Goal: Task Accomplishment & Management: Use online tool/utility

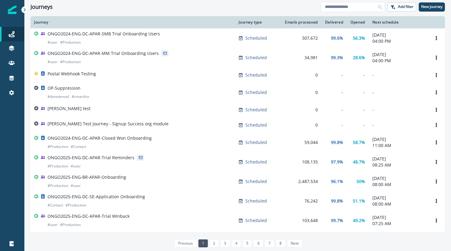
click at [139, 9] on div "Journeys" at bounding box center [175, 7] width 290 height 7
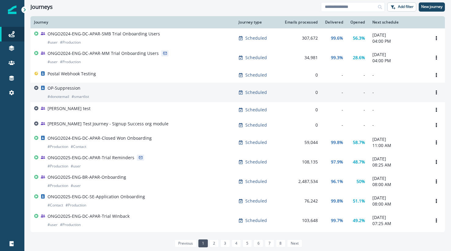
click at [110, 95] on div "OP-Suppression # donotemail # smartlist" at bounding box center [132, 92] width 197 height 15
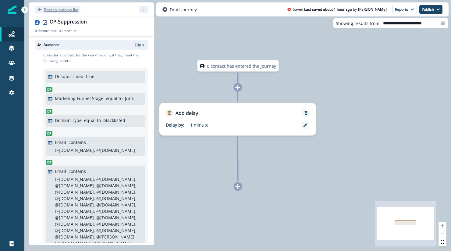
click at [43, 9] on button "Back to journeys list" at bounding box center [57, 10] width 45 height 8
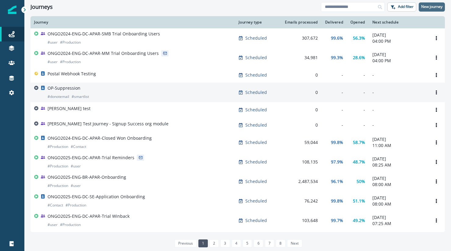
click at [434, 8] on p "New journey" at bounding box center [431, 7] width 21 height 4
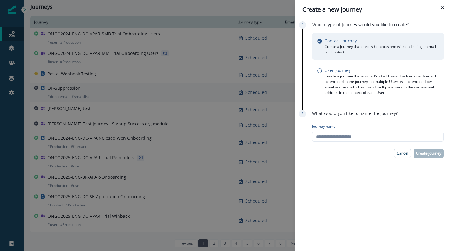
click at [395, 50] on p "Create a journey that enrolls Contacts and will send a single email per Contact." at bounding box center [381, 49] width 114 height 11
click at [377, 137] on input "Journey name" at bounding box center [378, 137] width 132 height 10
type input "**********"
click at [435, 151] on p "Create journey" at bounding box center [428, 153] width 25 height 4
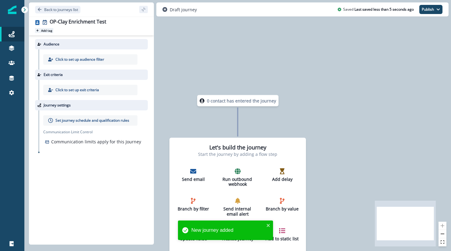
click at [49, 30] on p "Add tag" at bounding box center [46, 31] width 11 height 4
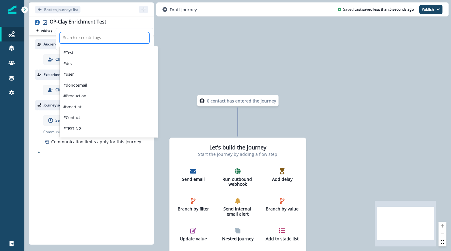
click at [104, 39] on div at bounding box center [104, 37] width 83 height 7
click at [75, 83] on div "#donotemail" at bounding box center [109, 85] width 98 height 11
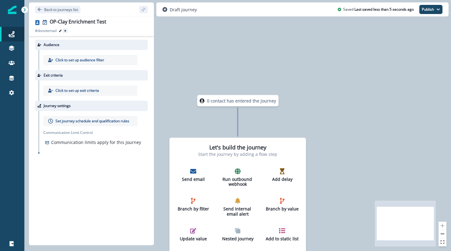
click at [68, 31] on button "add-tag" at bounding box center [65, 30] width 5 height 5
click at [85, 30] on section "Search or create tags" at bounding box center [118, 39] width 97 height 22
click at [89, 39] on div at bounding box center [119, 37] width 83 height 7
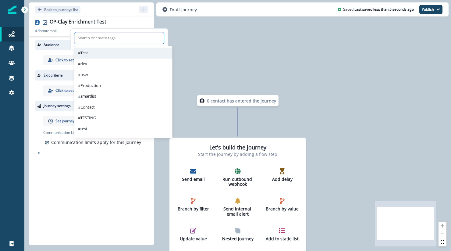
click at [88, 53] on div "#Test" at bounding box center [123, 53] width 98 height 11
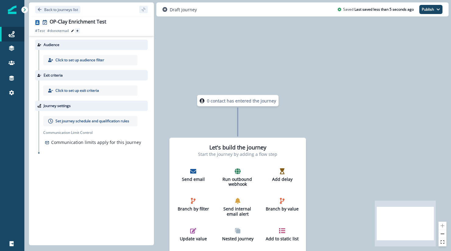
click at [78, 30] on icon "add-tag" at bounding box center [77, 31] width 2 height 2
click at [105, 38] on div at bounding box center [131, 37] width 83 height 7
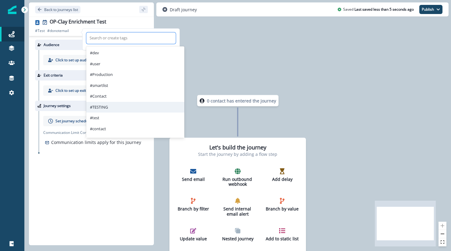
click at [115, 105] on div "#TESTING" at bounding box center [135, 107] width 98 height 11
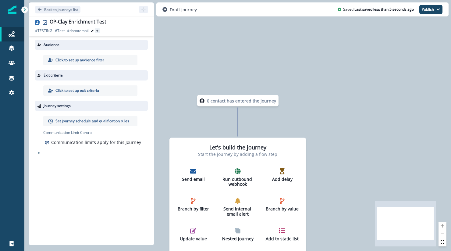
click at [96, 30] on icon "add-tag" at bounding box center [97, 31] width 2 height 2
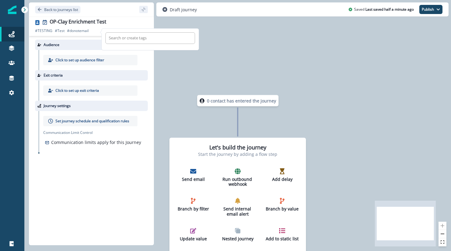
click at [133, 37] on div at bounding box center [150, 37] width 83 height 7
click at [102, 206] on div "Audience Click to set up audience filter Exit criteria Click to set up exit cri…" at bounding box center [91, 139] width 125 height 207
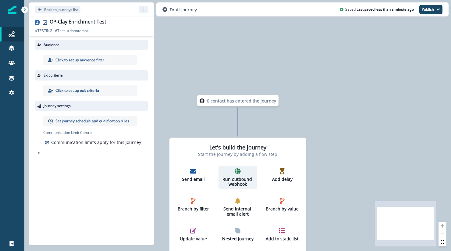
click at [236, 173] on icon "button" at bounding box center [238, 171] width 6 height 6
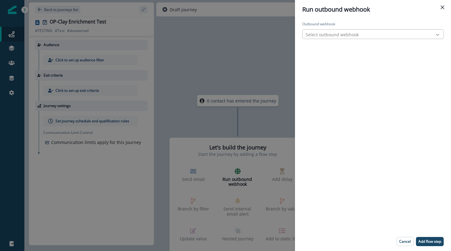
click at [434, 32] on div at bounding box center [437, 35] width 10 height 6
click at [441, 8] on icon "Close" at bounding box center [443, 7] width 4 height 4
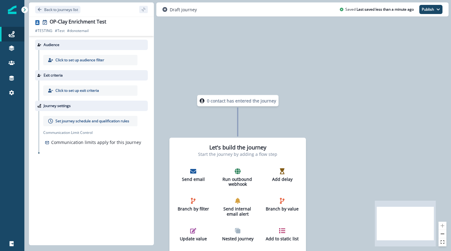
click at [24, 9] on icon at bounding box center [25, 10] width 4 height 4
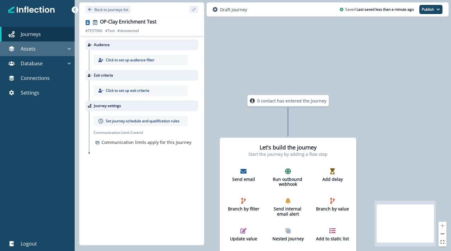
click at [66, 47] on icon "button" at bounding box center [69, 49] width 6 height 6
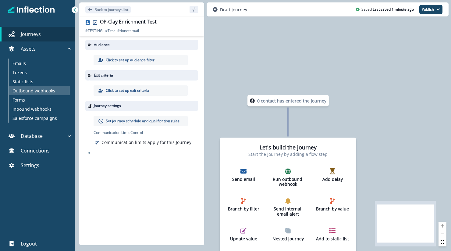
click at [53, 91] on p "Outbound webhooks" at bounding box center [33, 90] width 43 height 6
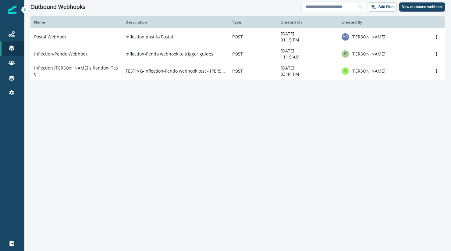
click at [352, 132] on div "Name Description Type Created On Created By Postal Webhook Inflection post to P…" at bounding box center [237, 133] width 427 height 234
click at [431, 6] on p "New outbound webhook" at bounding box center [422, 7] width 41 height 4
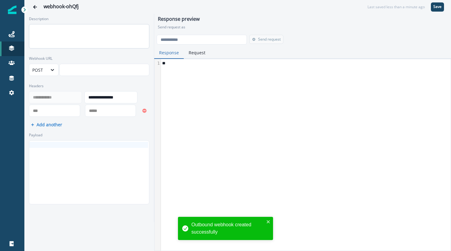
click at [85, 38] on textarea "Description" at bounding box center [89, 36] width 120 height 24
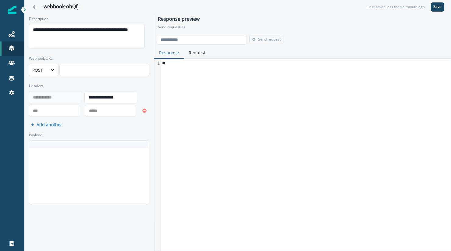
type textarea "**********"
click at [351, 29] on p "Send request as" at bounding box center [302, 26] width 289 height 5
click at [192, 55] on button "Request" at bounding box center [197, 53] width 27 height 12
click at [175, 55] on button "Response" at bounding box center [169, 53] width 30 height 12
click at [344, 27] on p "Send request as" at bounding box center [302, 26] width 289 height 5
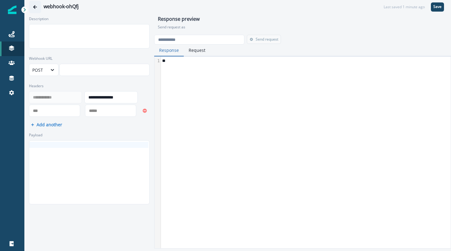
click at [35, 7] on icon "Go back" at bounding box center [35, 7] width 4 height 4
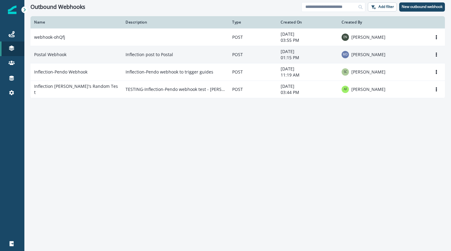
click at [261, 53] on td "POST" at bounding box center [253, 54] width 48 height 17
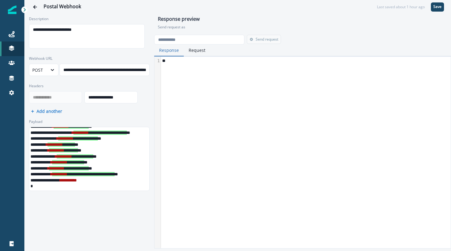
click at [342, 19] on h1 "Response preview" at bounding box center [302, 20] width 289 height 8
click at [25, 10] on icon at bounding box center [25, 10] width 4 height 4
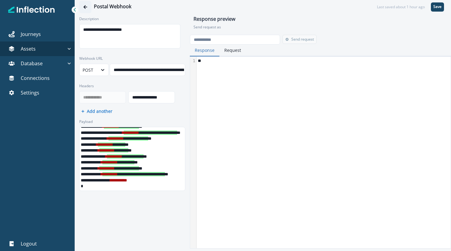
click at [87, 6] on icon "Go back" at bounding box center [85, 7] width 4 height 4
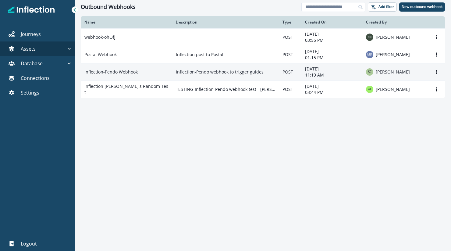
click at [170, 71] on td "Inflection-Pendo Webhook" at bounding box center [126, 71] width 91 height 17
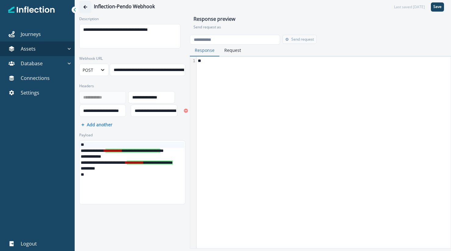
click at [85, 7] on icon "Go back" at bounding box center [85, 7] width 4 height 4
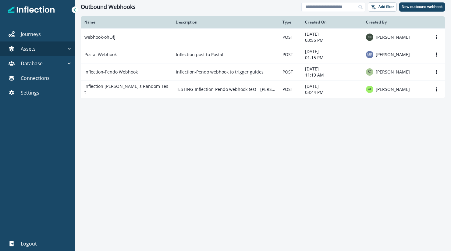
click at [339, 132] on div "Name Description Type Created On Created By webhook-ohQfj POST September 19, 20…" at bounding box center [263, 133] width 376 height 234
